Goal: Transaction & Acquisition: Purchase product/service

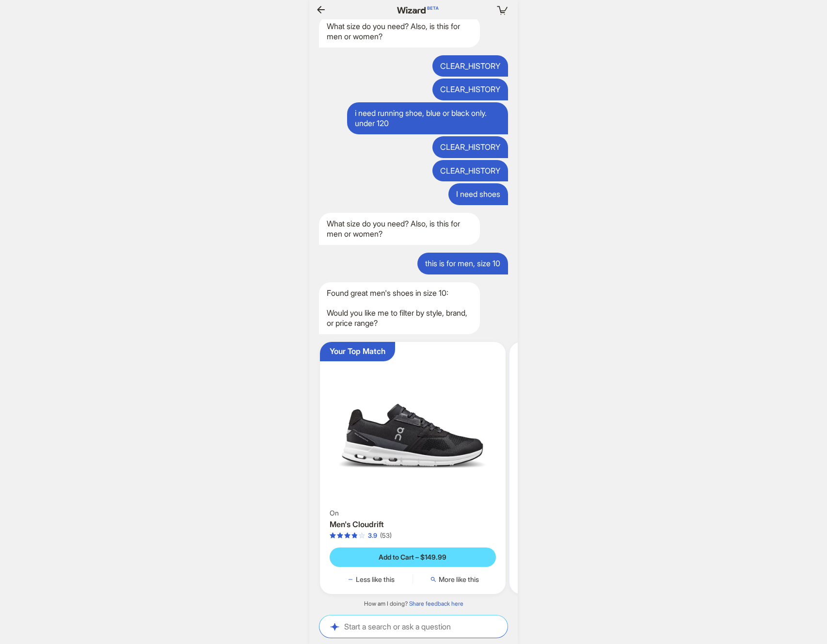
scroll to position [0, 1054]
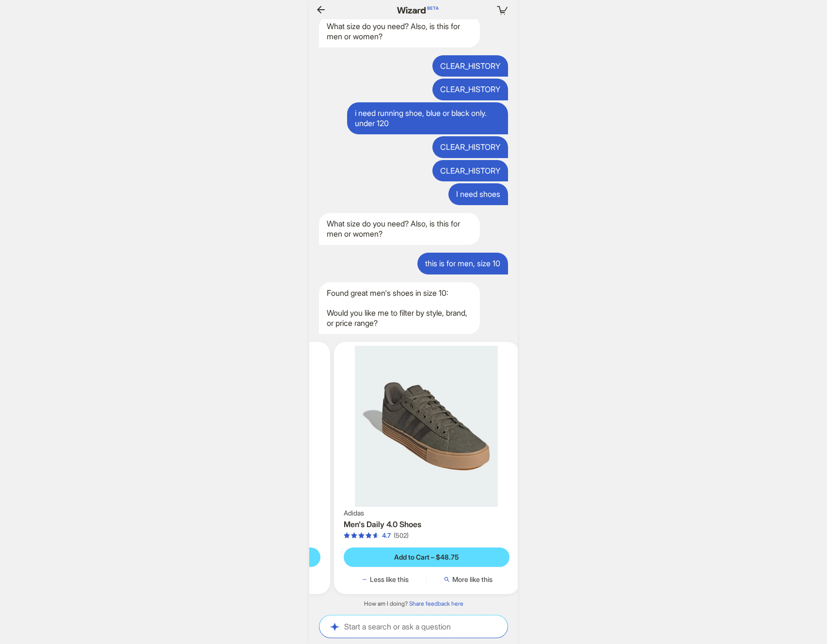
scroll to position [0, 1056]
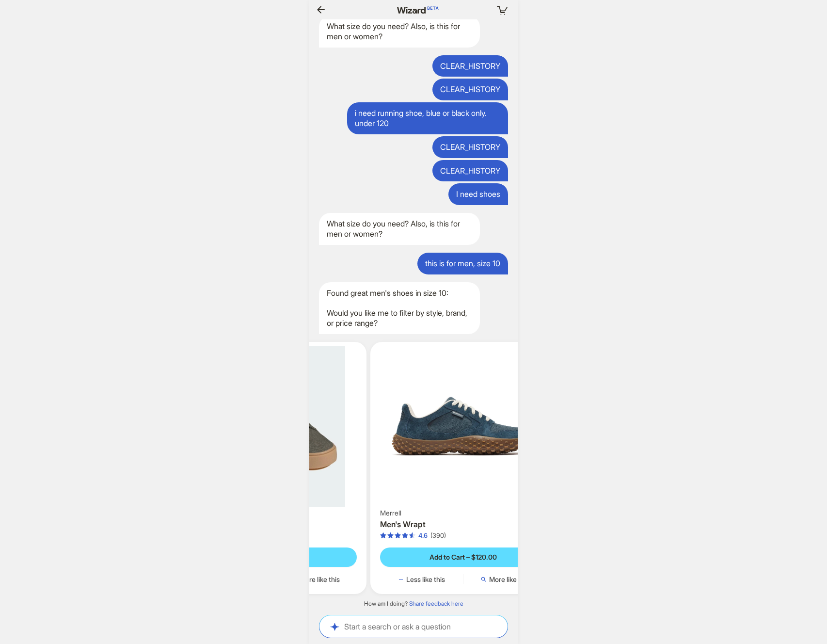
drag, startPoint x: 469, startPoint y: 453, endPoint x: 250, endPoint y: 459, distance: 219.3
click at [250, 459] on div "Your cart is empty Hi, I’m Wizard! I’m your superpowered shopping agent What ar…" at bounding box center [413, 322] width 827 height 644
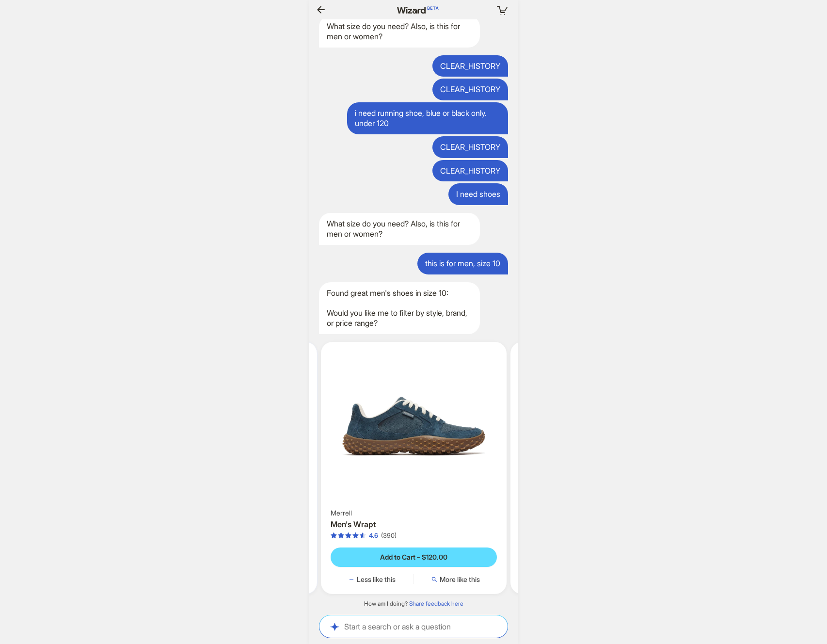
scroll to position [0, 305]
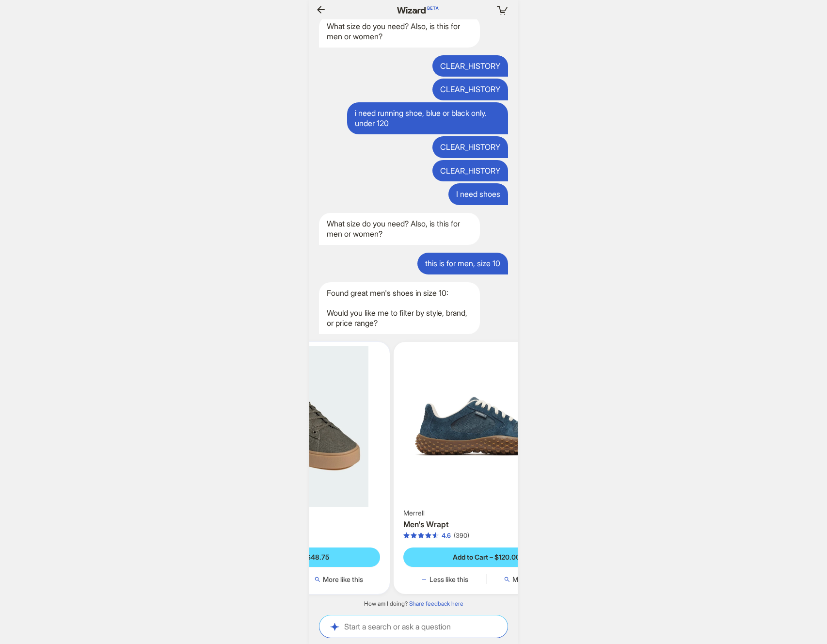
scroll to position [0, 1067]
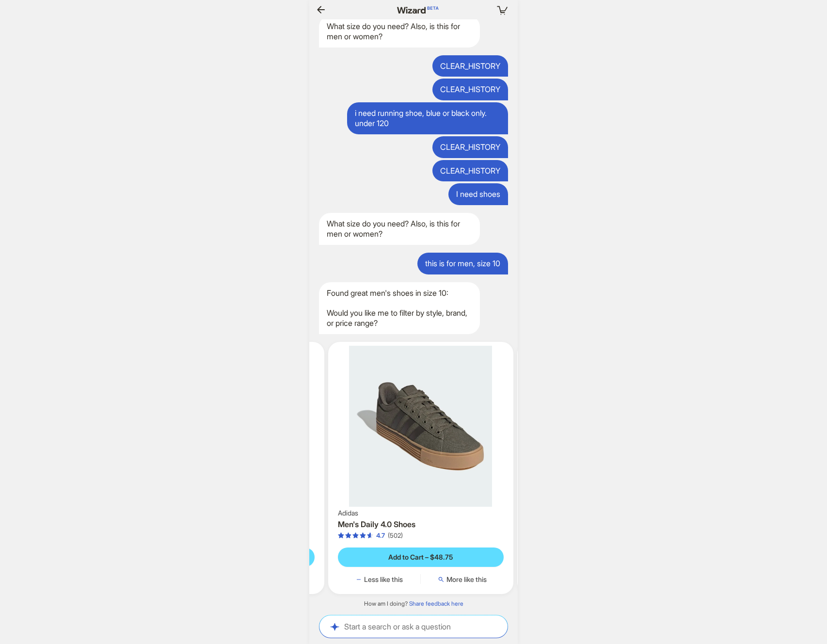
scroll to position [0, 81]
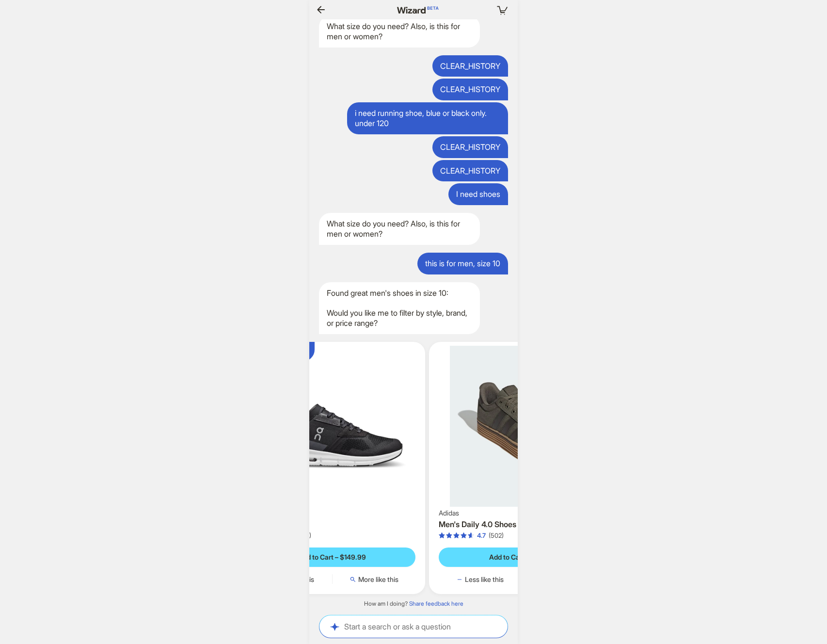
drag, startPoint x: 342, startPoint y: 457, endPoint x: 550, endPoint y: 454, distance: 208.1
click at [528, 455] on div "Your cart is empty Hi, I’m Wizard! I’m your superpowered shopping agent What ar…" at bounding box center [413, 322] width 827 height 644
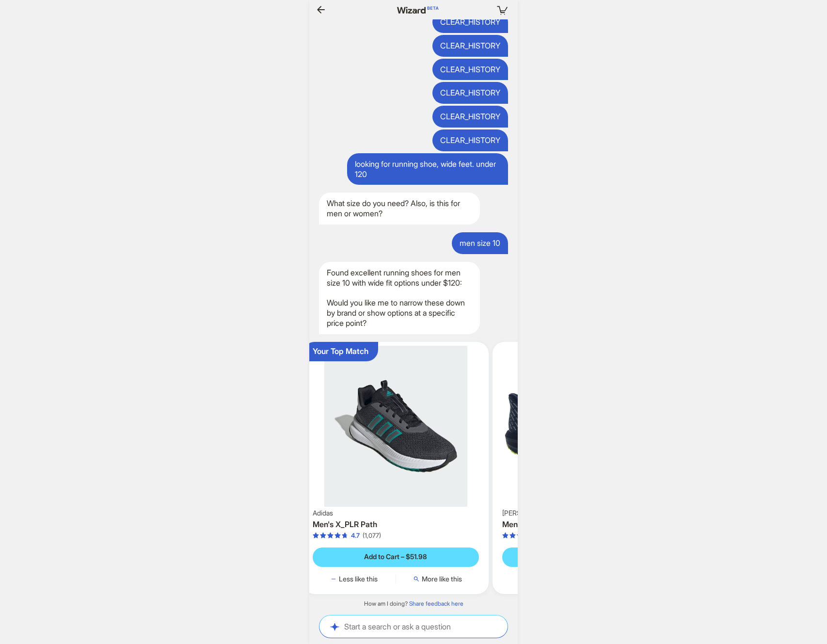
scroll to position [0, 134]
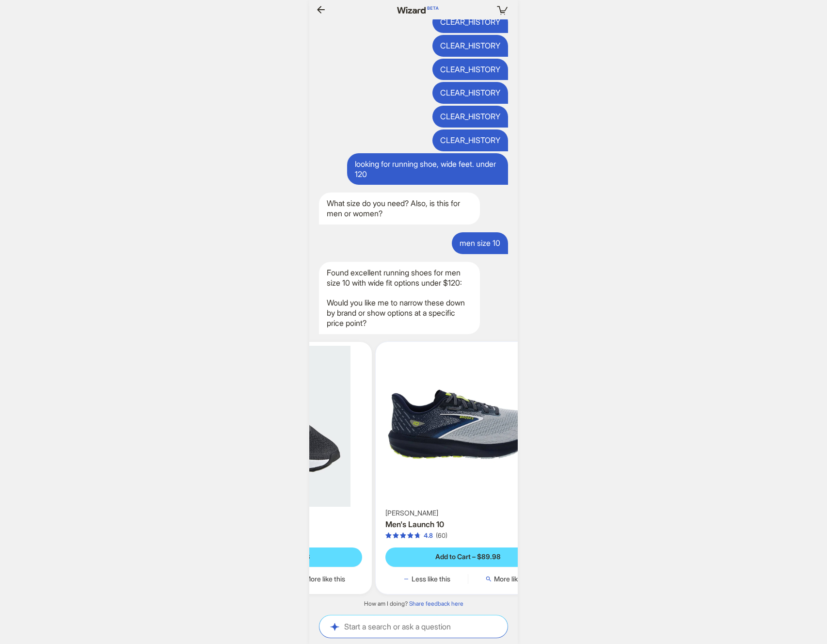
scroll to position [0, 919]
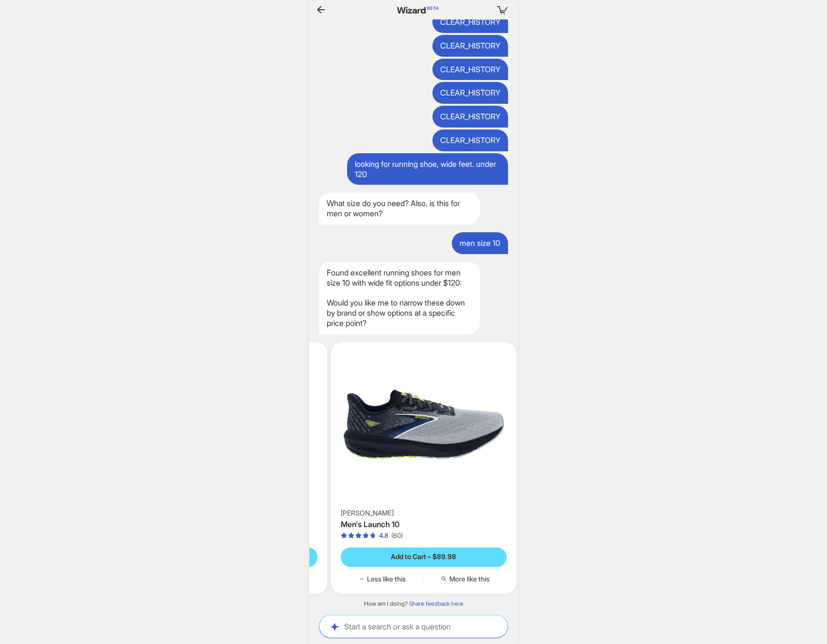
drag, startPoint x: 451, startPoint y: 438, endPoint x: 331, endPoint y: 441, distance: 119.3
click at [331, 441] on ul "Your Top Match Adidas Men's X_PLR Path 4.7 (1,077) Add to Cart – $51.98 Less li…" at bounding box center [414, 468] width 218 height 268
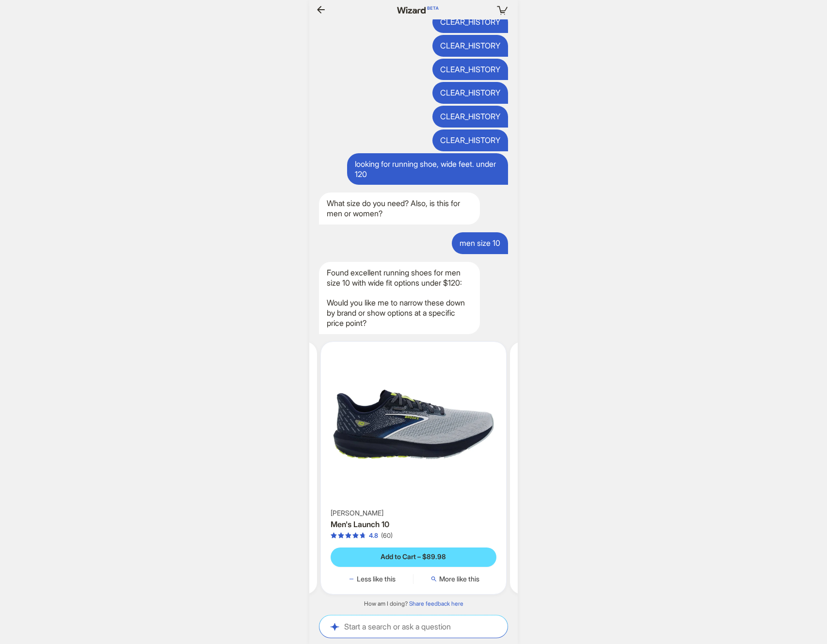
scroll to position [0, 239]
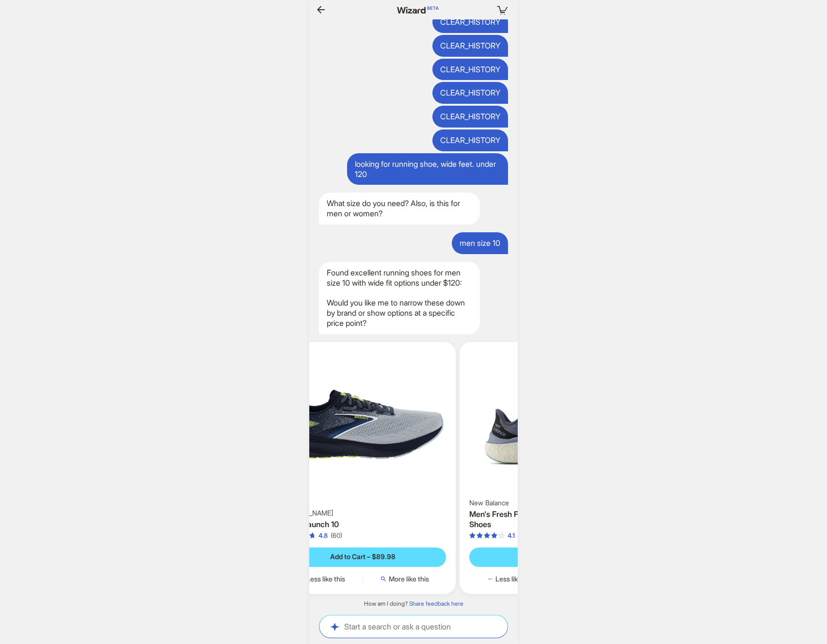
scroll to position [0, 929]
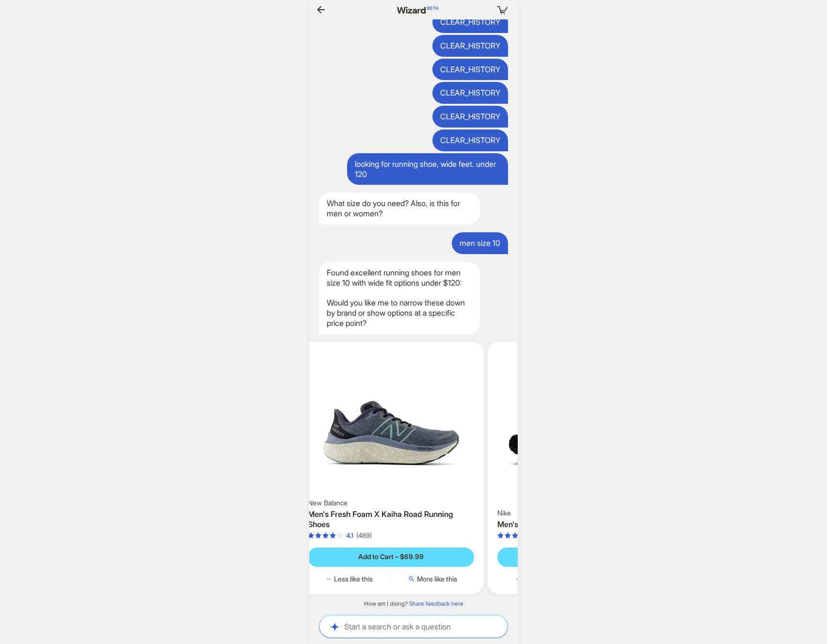
drag, startPoint x: 417, startPoint y: 451, endPoint x: 300, endPoint y: 454, distance: 116.4
click at [300, 454] on div "Your cart is empty Hi, I’m Wizard! I’m your superpowered shopping agent What ar…" at bounding box center [413, 322] width 827 height 644
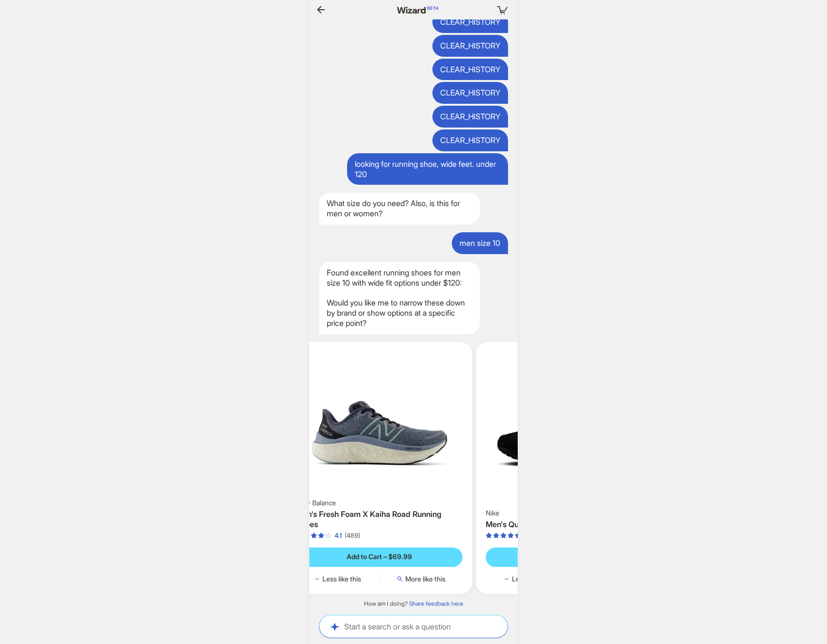
scroll to position [0, 942]
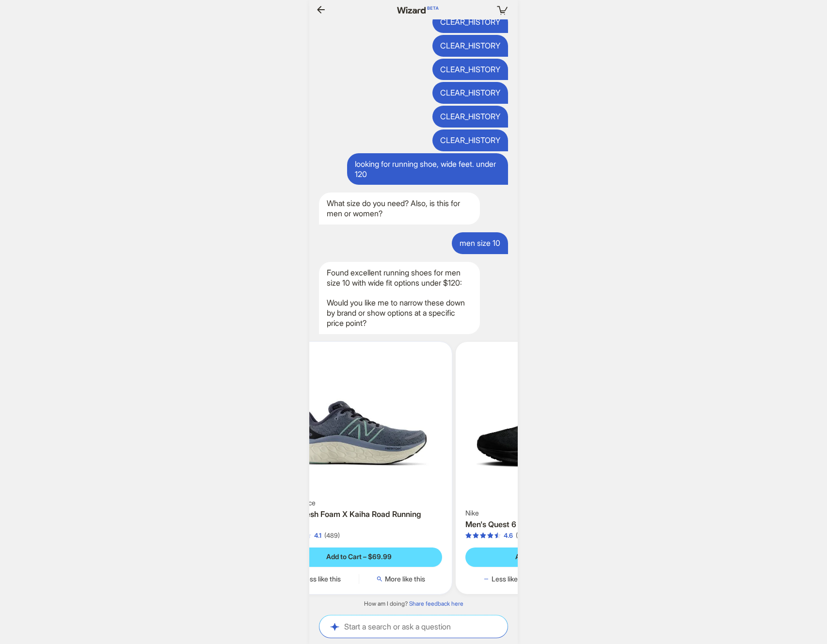
scroll to position [0, 943]
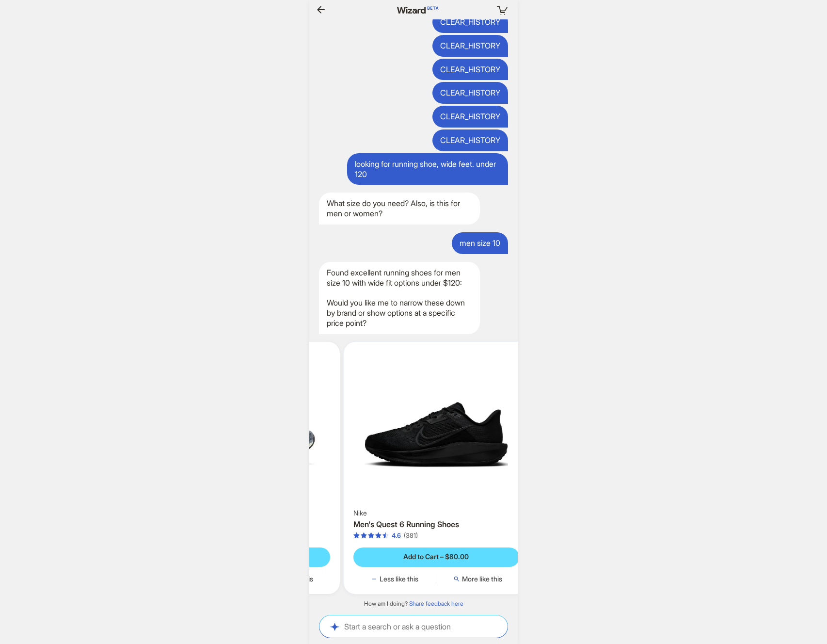
drag, startPoint x: 430, startPoint y: 449, endPoint x: 324, endPoint y: 450, distance: 105.2
click at [316, 450] on img at bounding box center [247, 421] width 178 height 151
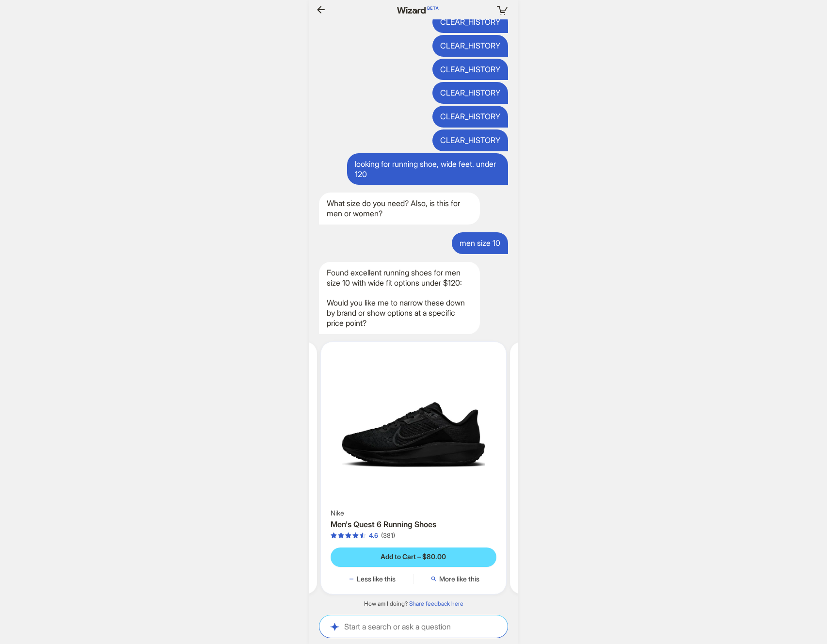
scroll to position [0, 950]
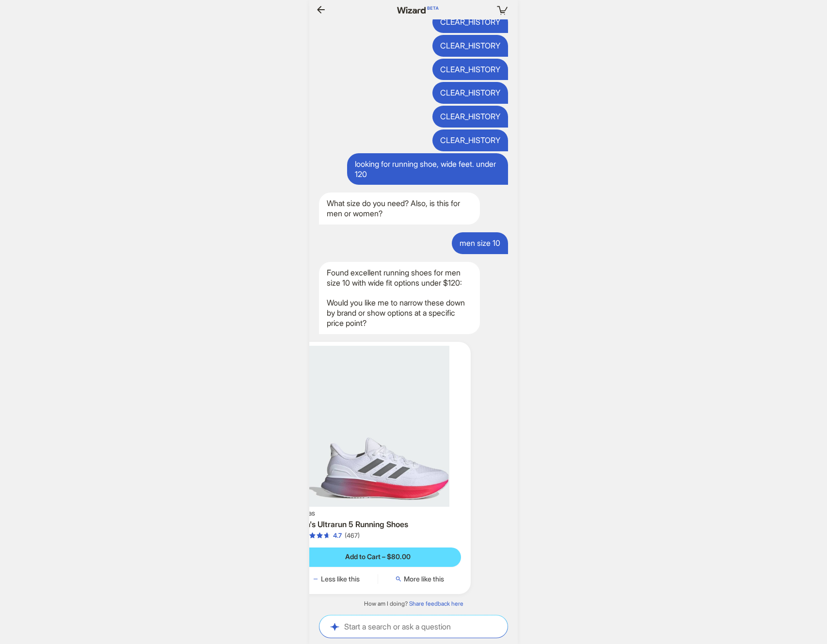
drag, startPoint x: 408, startPoint y: 451, endPoint x: 280, endPoint y: 451, distance: 128.0
click at [280, 451] on div "Your cart is empty Hi, I’m Wizard! I’m your superpowered shopping agent What ar…" at bounding box center [413, 322] width 827 height 644
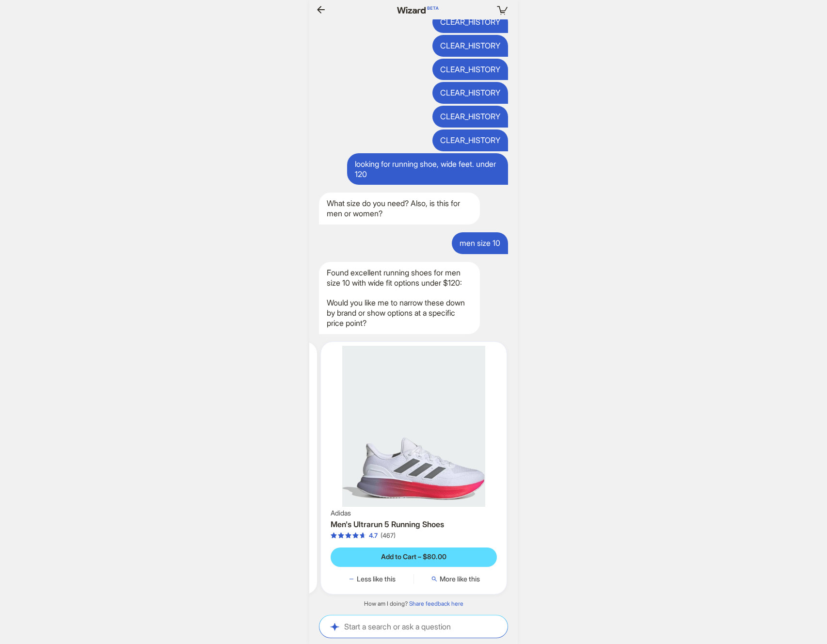
scroll to position [0, 940]
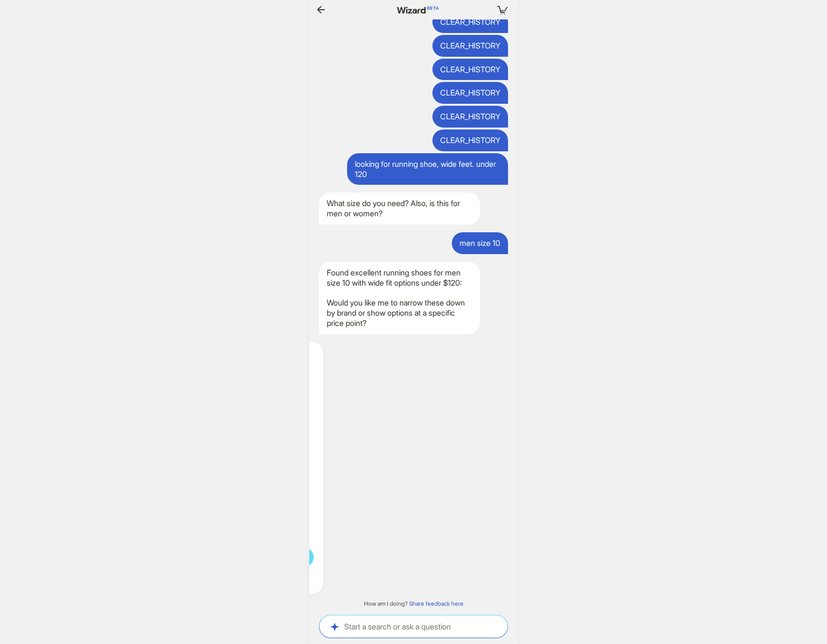
scroll to position [0, 950]
drag, startPoint x: 438, startPoint y: 453, endPoint x: 311, endPoint y: 454, distance: 126.6
click at [311, 454] on div "Adidas Men's Ultrarun 5 Running Shoes 4.7 (467) Add to Cart – $80.00 Less like …" at bounding box center [221, 468] width 186 height 252
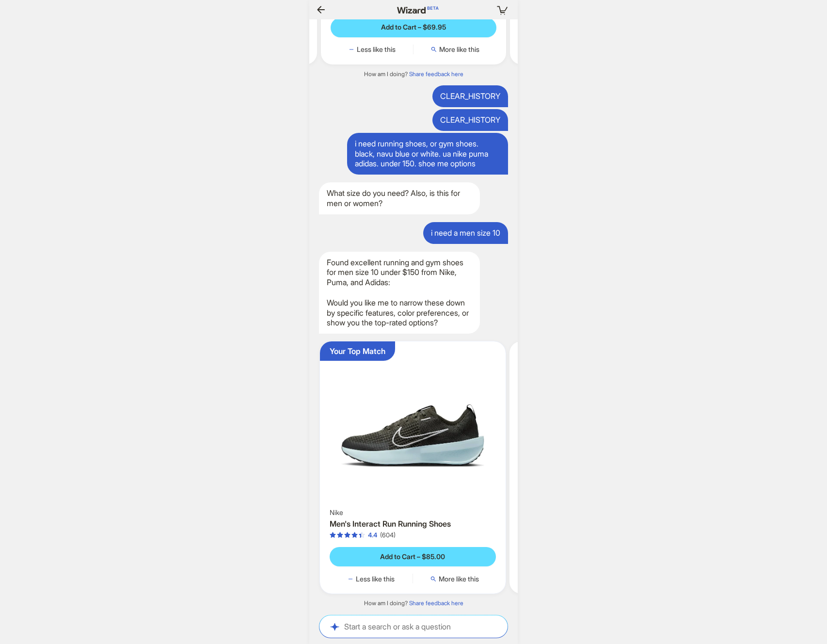
scroll to position [0, 1051]
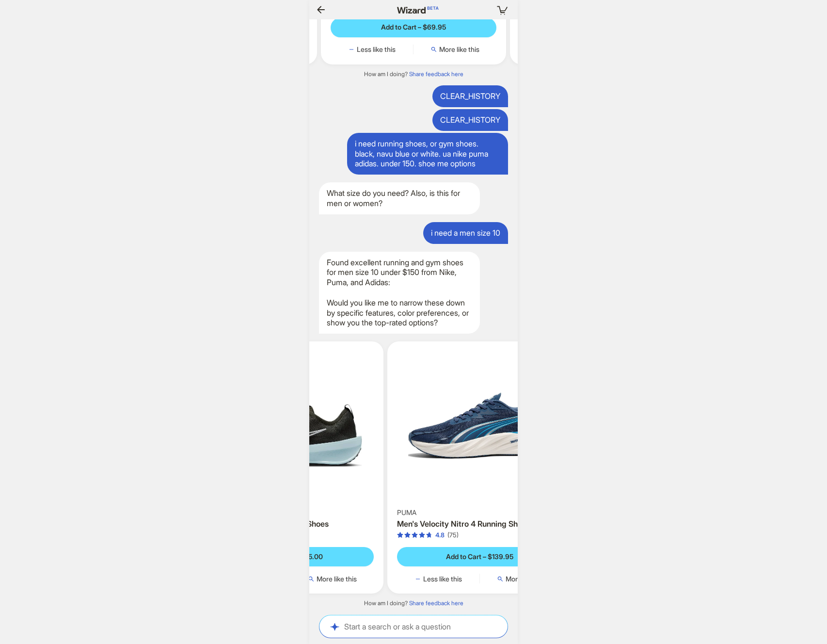
scroll to position [0, 258]
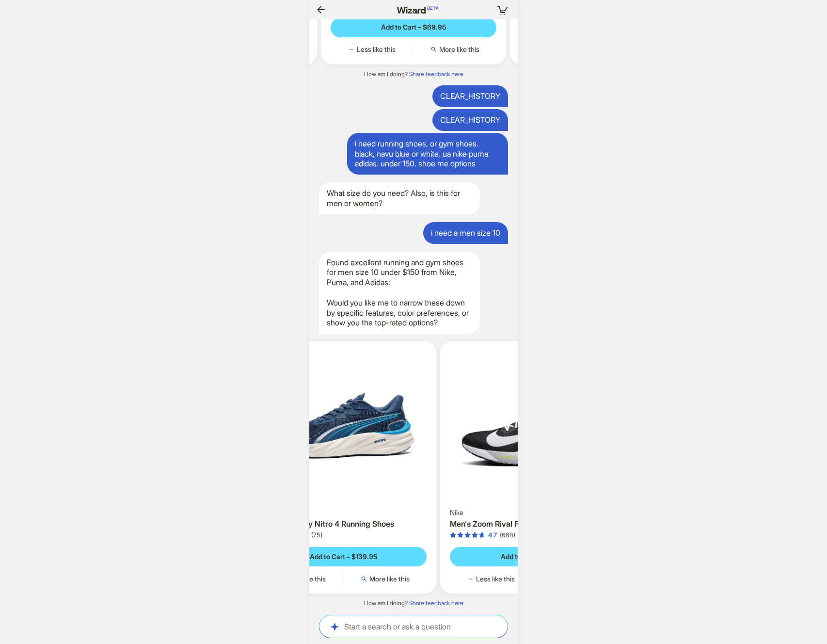
drag, startPoint x: 443, startPoint y: 443, endPoint x: 271, endPoint y: 447, distance: 172.7
click at [271, 447] on div "Your cart is empty Hi, I’m Wizard! I’m your superpowered shopping agent What ar…" at bounding box center [413, 322] width 827 height 644
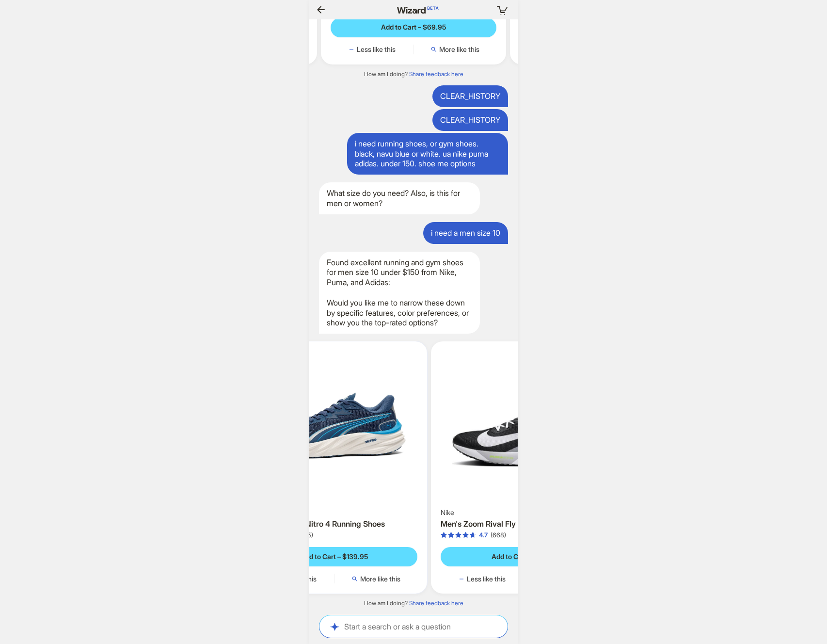
scroll to position [0, 1066]
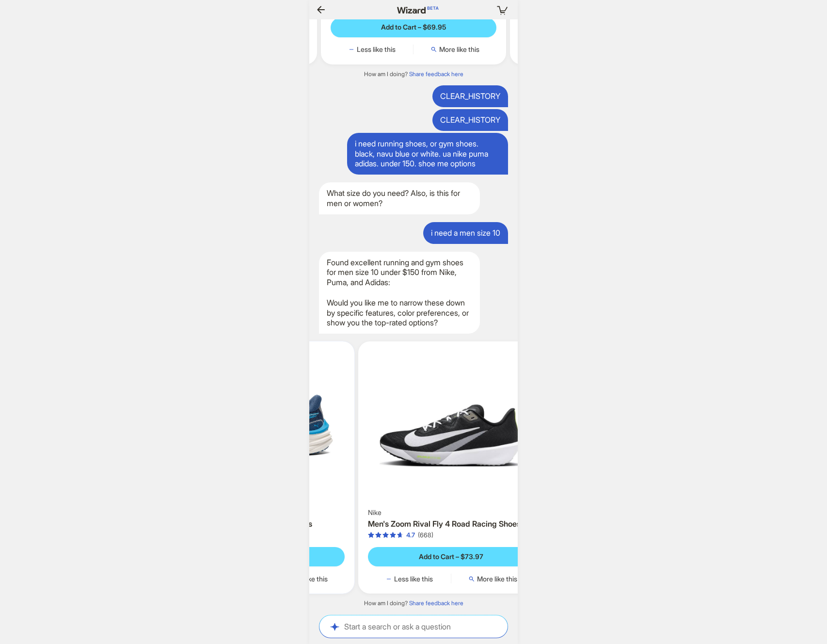
drag, startPoint x: 454, startPoint y: 447, endPoint x: 370, endPoint y: 449, distance: 84.9
click at [351, 449] on img at bounding box center [262, 425] width 178 height 161
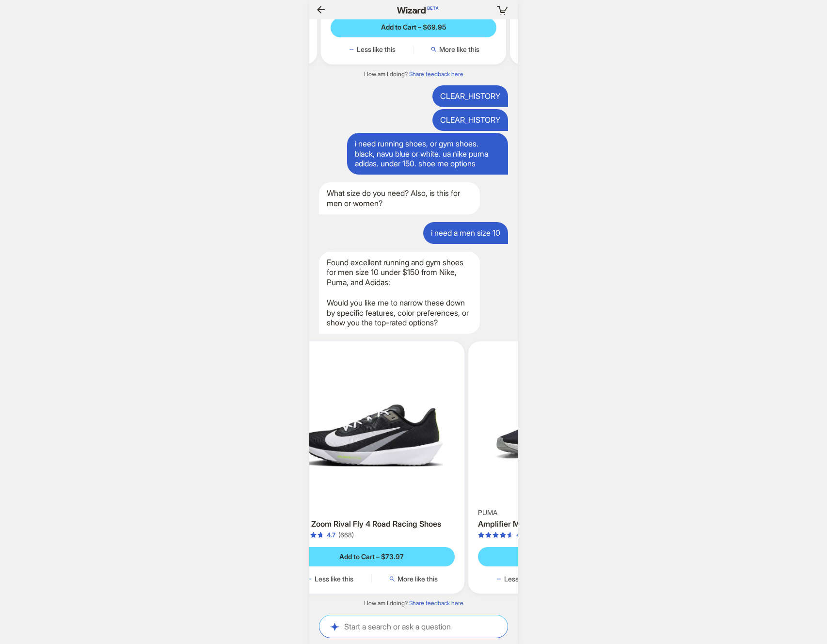
scroll to position [0, 1082]
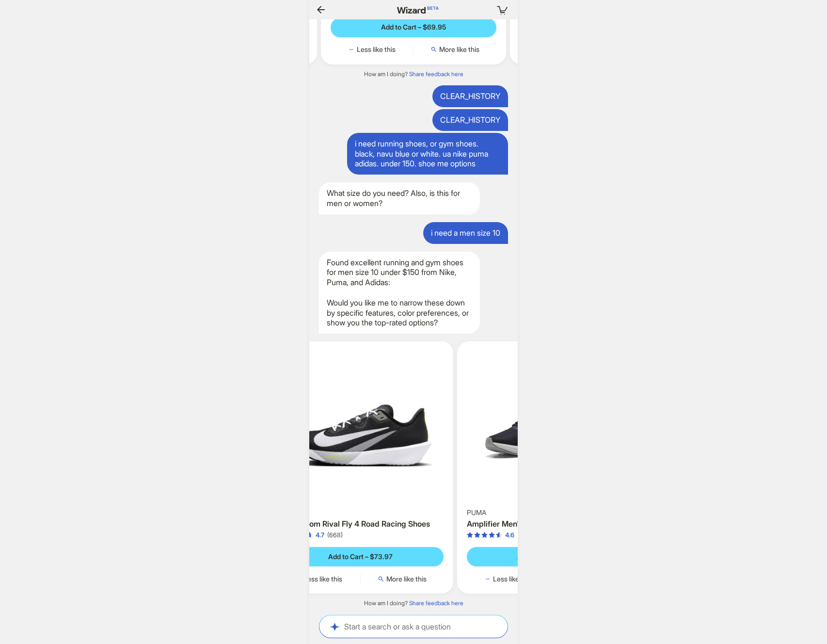
scroll to position [0, 507]
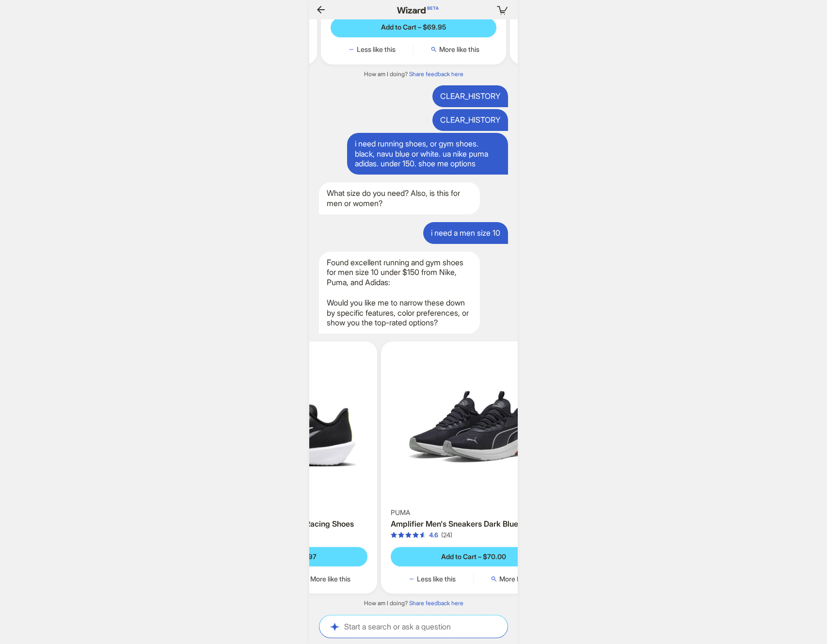
drag, startPoint x: 473, startPoint y: 456, endPoint x: 369, endPoint y: 454, distance: 104.8
click at [369, 454] on ul "Your Top Match Nike Men's Interact Run Running Shoes 4.4 (604) Add to Cart – $8…" at bounding box center [414, 468] width 218 height 268
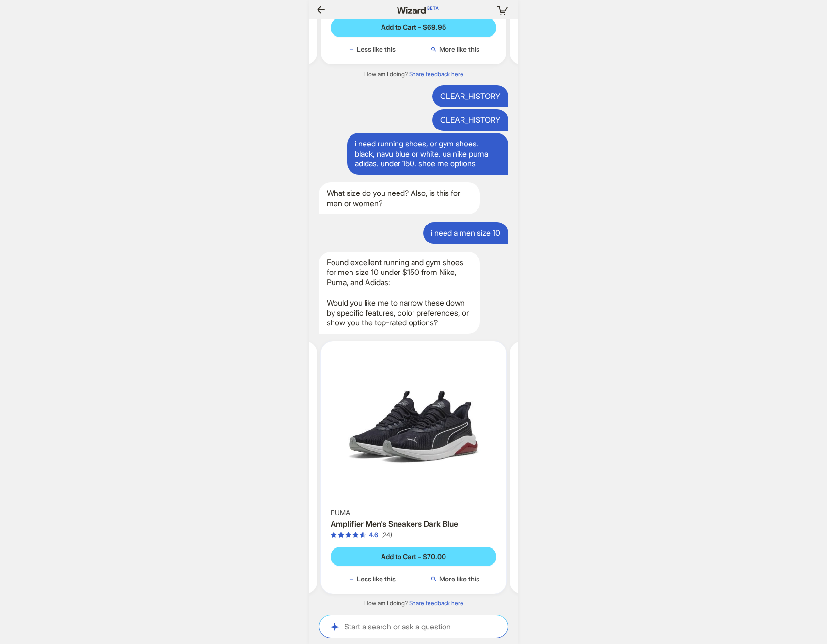
scroll to position [0, 1094]
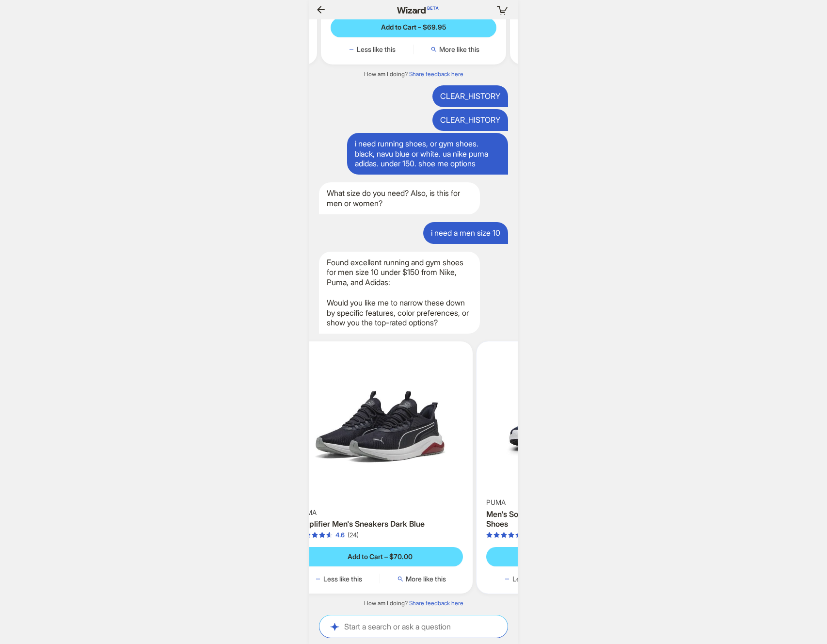
scroll to position [0, 757]
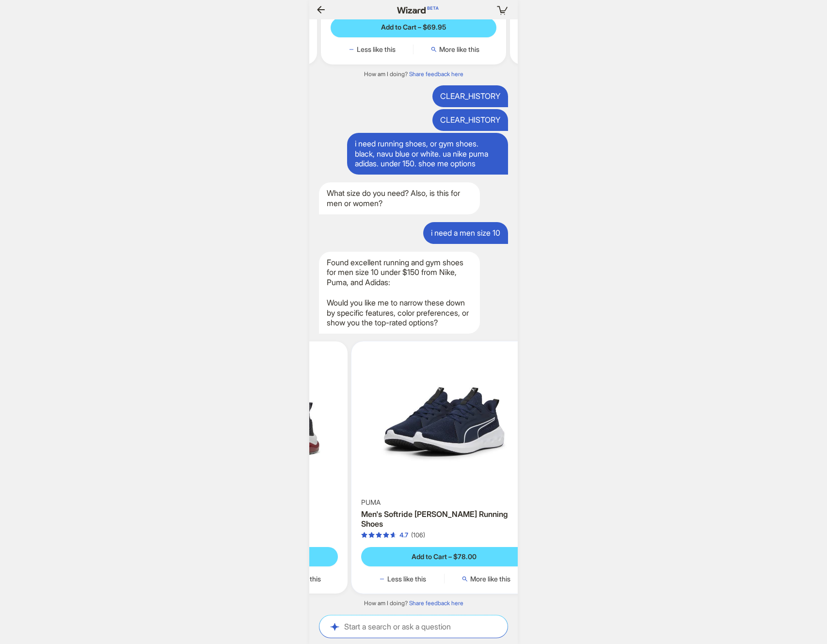
drag, startPoint x: 451, startPoint y: 455, endPoint x: 365, endPoint y: 455, distance: 86.8
click at [348, 455] on div "PUMA Amplifier Men's Sneakers Dark Blue 4.6 (24) Add to Cart – $70.00 Less like…" at bounding box center [255, 467] width 186 height 252
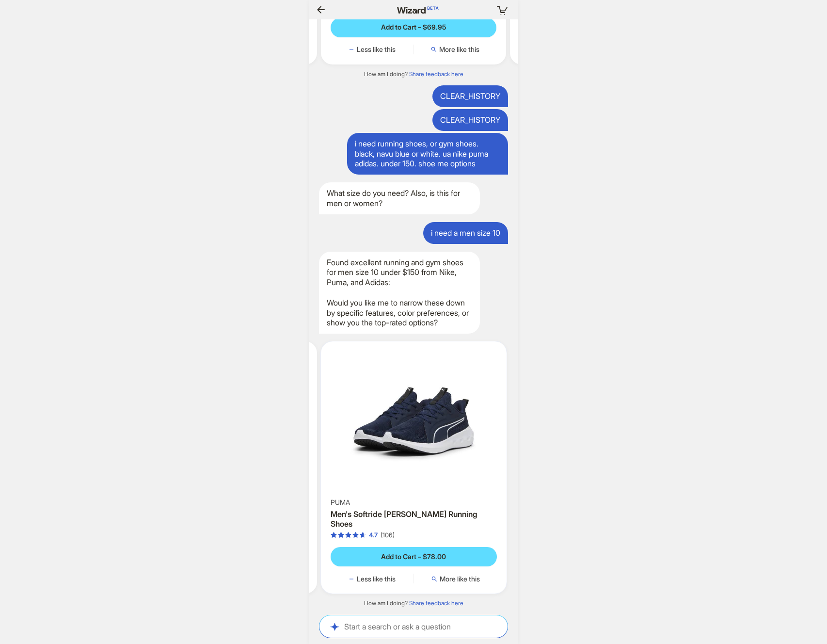
scroll to position [0, 1106]
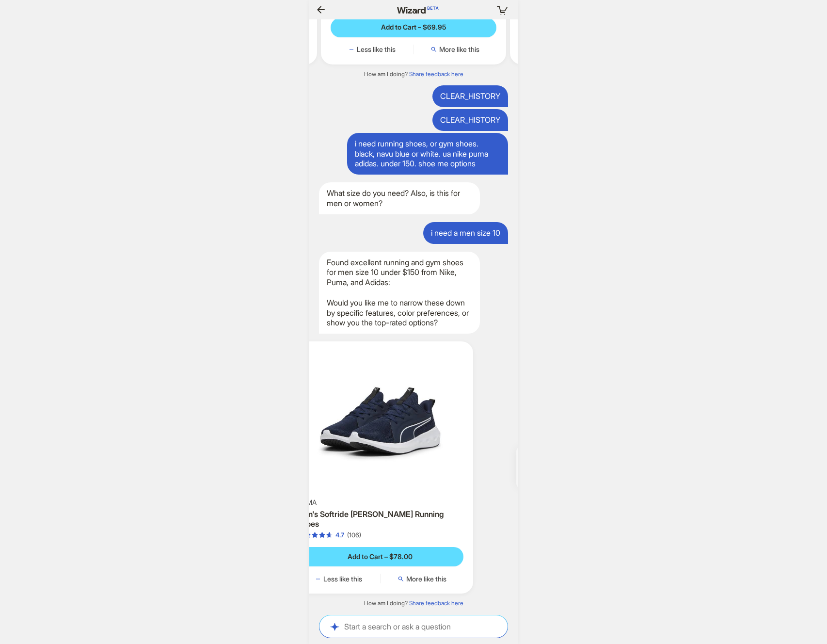
scroll to position [0, 873]
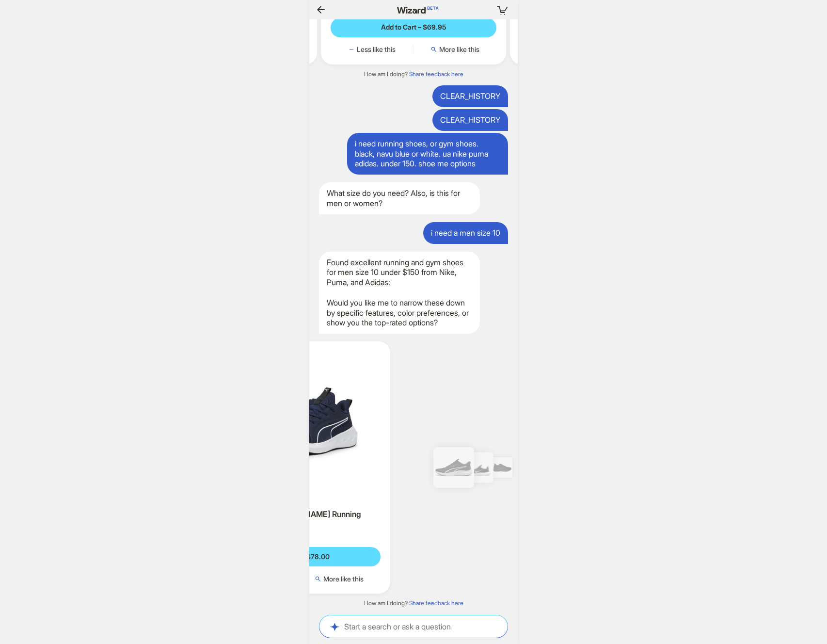
drag, startPoint x: 420, startPoint y: 457, endPoint x: 377, endPoint y: 457, distance: 43.2
click at [377, 457] on img at bounding box center [298, 420] width 178 height 151
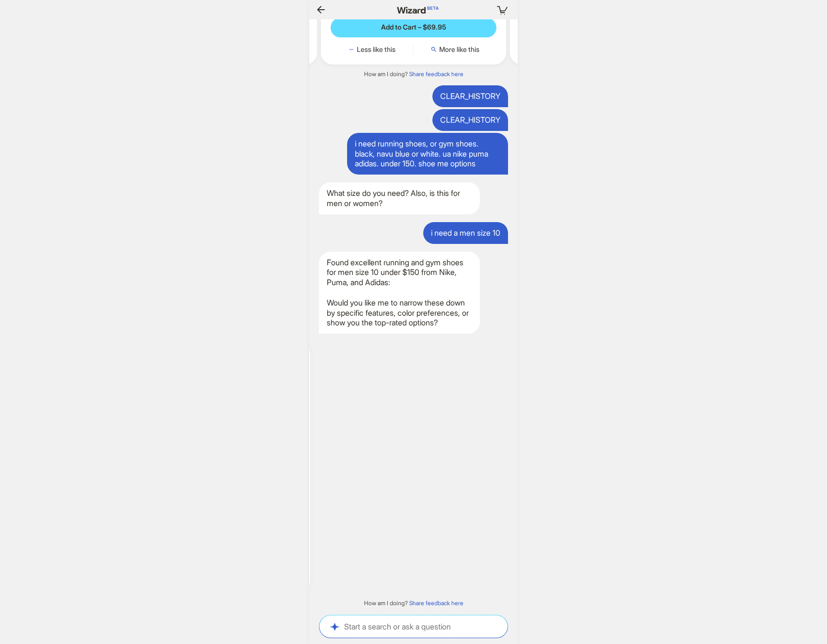
scroll to position [0, 946]
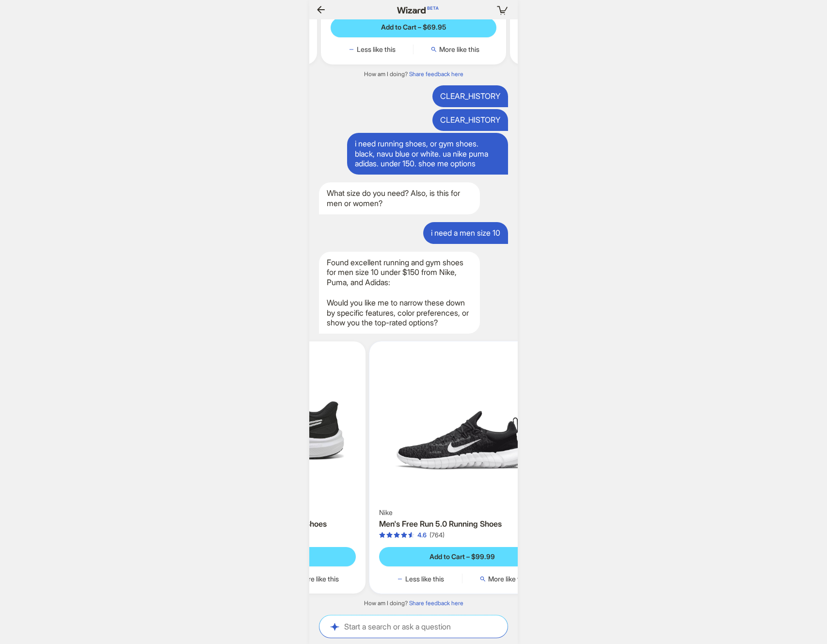
drag, startPoint x: 466, startPoint y: 467, endPoint x: 368, endPoint y: 467, distance: 98.0
click at [368, 467] on ul "Your Top Match Nike Men's Interact Run Running Shoes 4.4 (604) Add to Cart – $8…" at bounding box center [414, 468] width 218 height 268
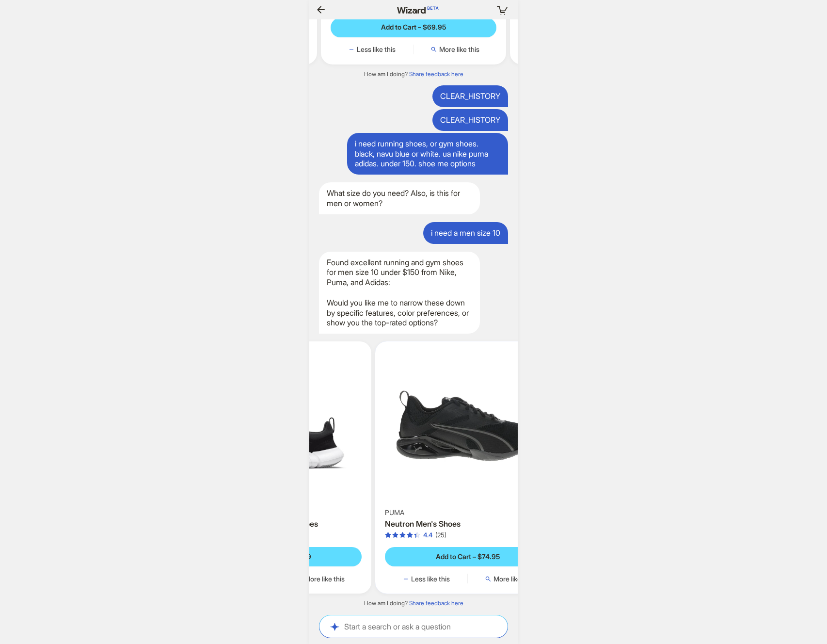
drag, startPoint x: 457, startPoint y: 468, endPoint x: 375, endPoint y: 465, distance: 82.5
click at [373, 465] on ul "Your Top Match Nike Men's Interact Run Running Shoes 4.4 (604) Add to Cart – $8…" at bounding box center [414, 468] width 218 height 268
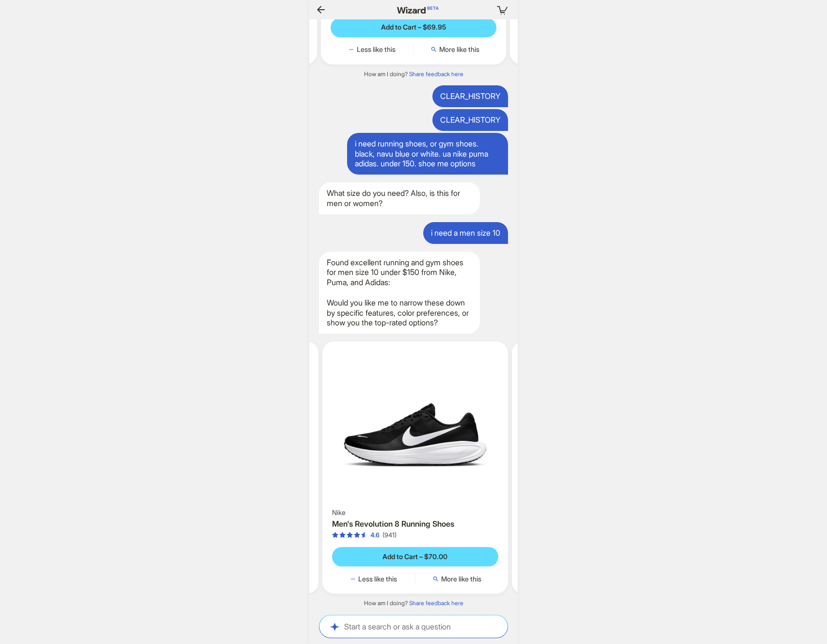
drag, startPoint x: 459, startPoint y: 464, endPoint x: 345, endPoint y: 461, distance: 114.5
click at [340, 461] on ul "Your Top Match Nike Men's Interact Run Running Shoes 4.4 (604) Add to Cart – $8…" at bounding box center [414, 468] width 218 height 268
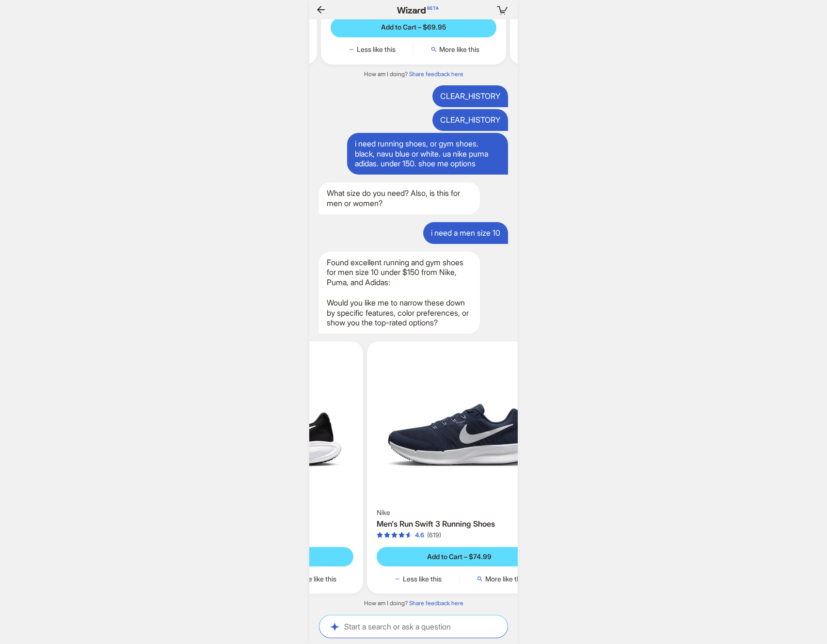
drag, startPoint x: 428, startPoint y: 463, endPoint x: 333, endPoint y: 459, distance: 95.6
click at [333, 459] on img at bounding box center [270, 425] width 178 height 161
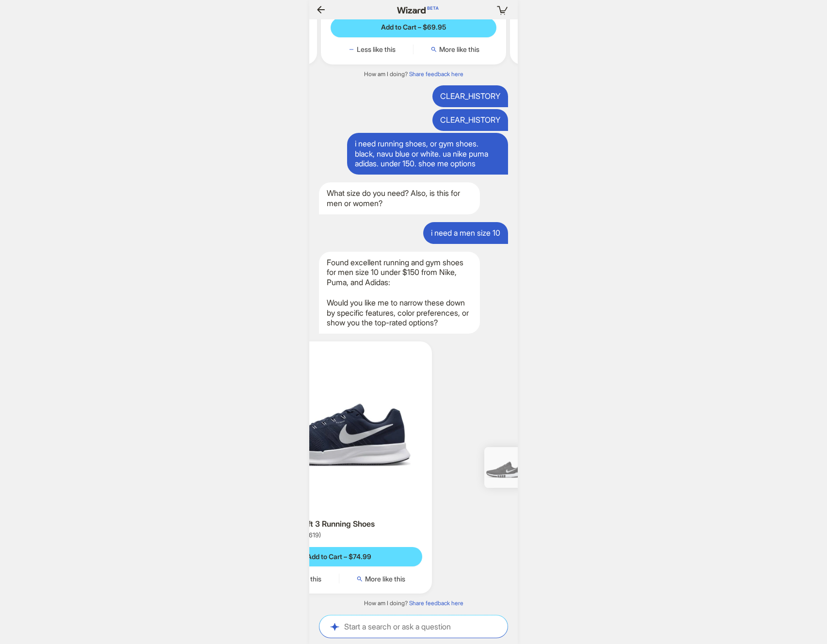
drag, startPoint x: 428, startPoint y: 459, endPoint x: 319, endPoint y: 459, distance: 109.1
click at [319, 459] on img at bounding box center [340, 425] width 178 height 161
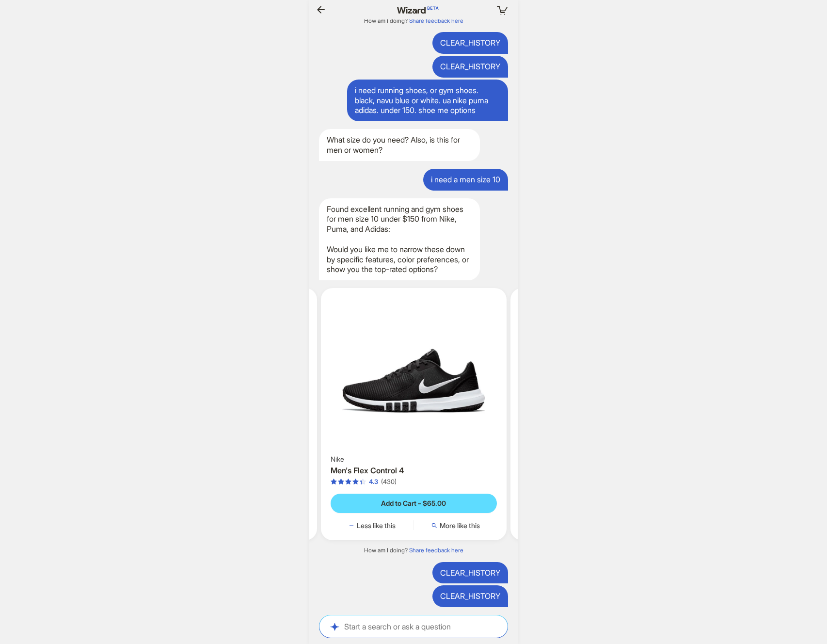
scroll to position [0, 999]
